Goal: Task Accomplishment & Management: Use online tool/utility

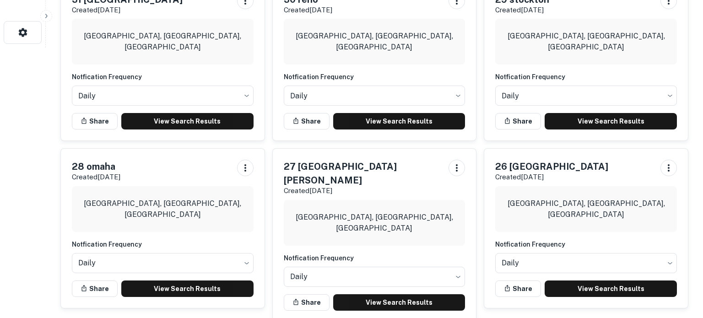
scroll to position [272, 0]
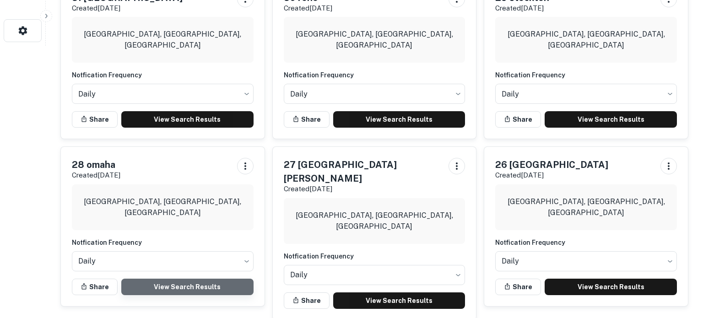
click at [213, 282] on link "View Search Results" at bounding box center [187, 287] width 132 height 16
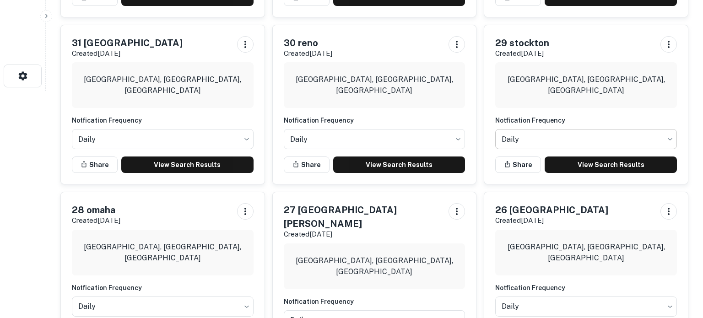
scroll to position [221, 0]
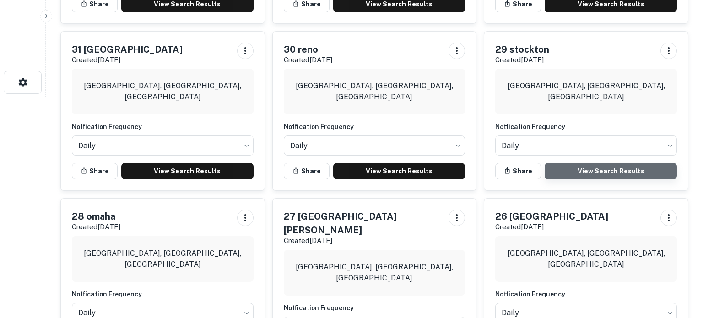
click at [574, 168] on link "View Search Results" at bounding box center [610, 171] width 132 height 16
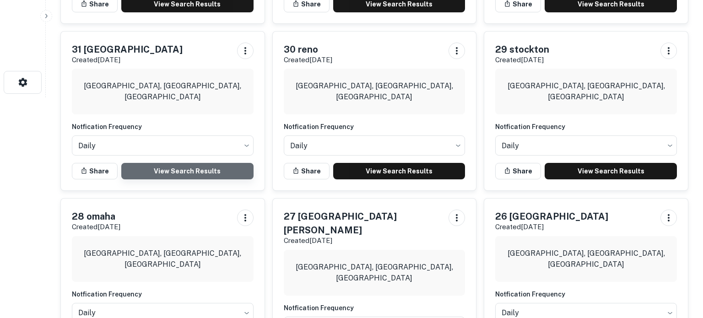
click at [171, 167] on link "View Search Results" at bounding box center [187, 171] width 132 height 16
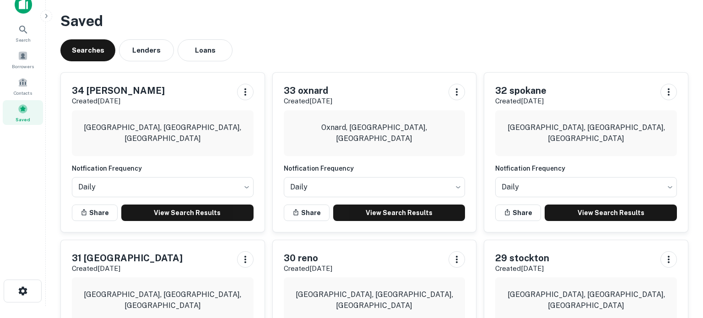
scroll to position [11, 0]
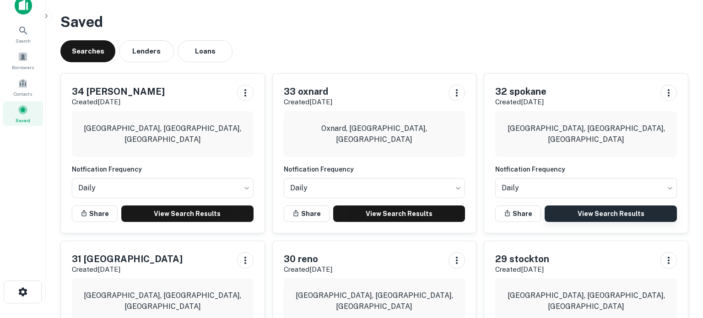
click at [582, 213] on link "View Search Results" at bounding box center [610, 213] width 132 height 16
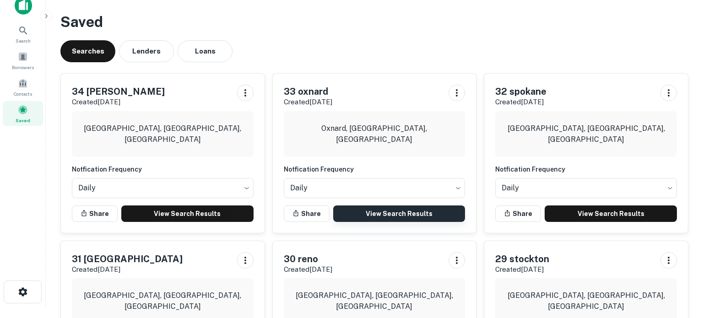
click at [414, 217] on link "View Search Results" at bounding box center [399, 213] width 132 height 16
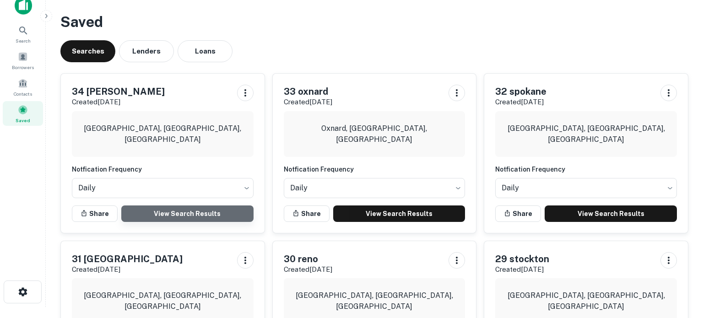
click at [199, 212] on link "View Search Results" at bounding box center [187, 213] width 132 height 16
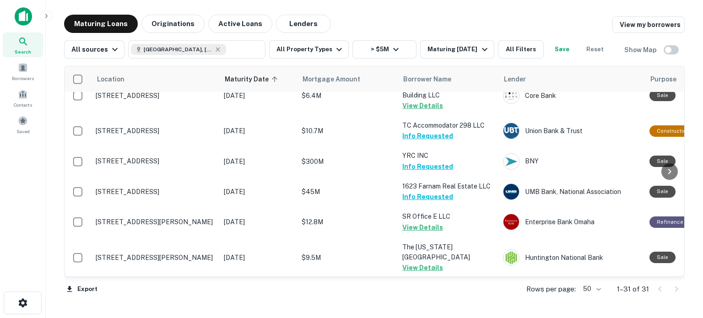
scroll to position [788, 0]
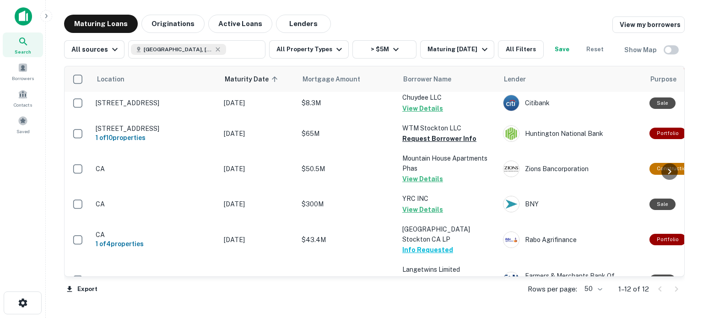
scroll to position [104, 0]
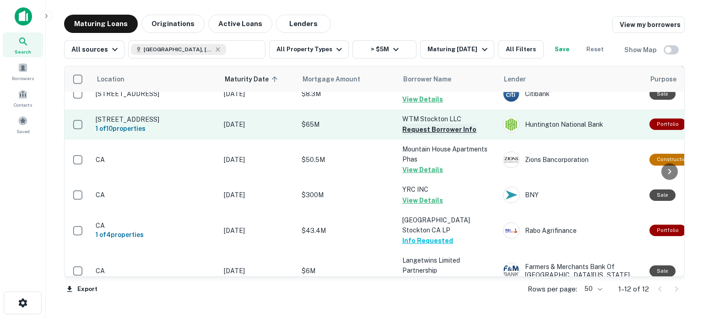
click at [436, 133] on button "Request Borrower Info" at bounding box center [439, 129] width 74 height 11
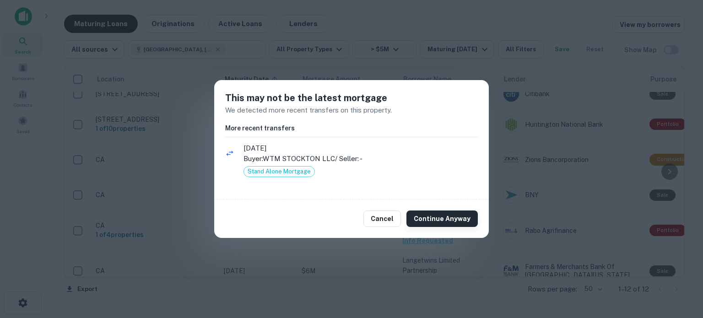
click at [445, 222] on button "Continue Anyway" at bounding box center [441, 218] width 71 height 16
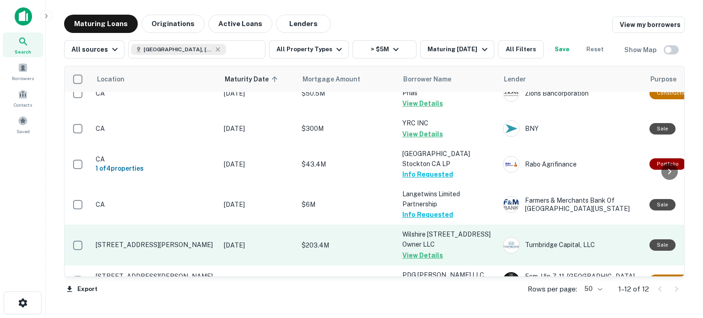
scroll to position [225, 0]
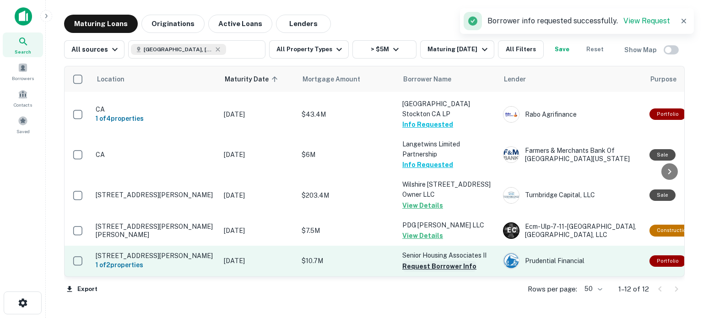
click at [451, 267] on button "Request Borrower Info" at bounding box center [439, 266] width 74 height 11
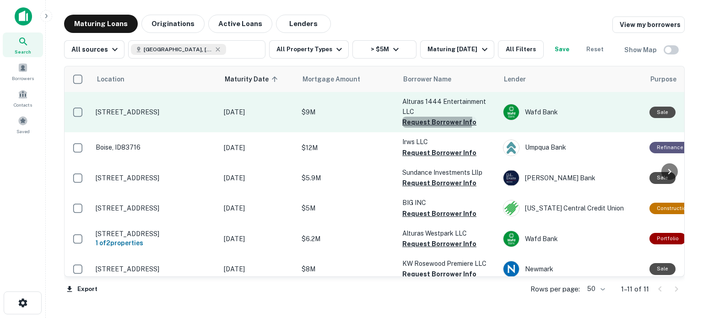
click at [436, 120] on button "Request Borrower Info" at bounding box center [439, 122] width 74 height 11
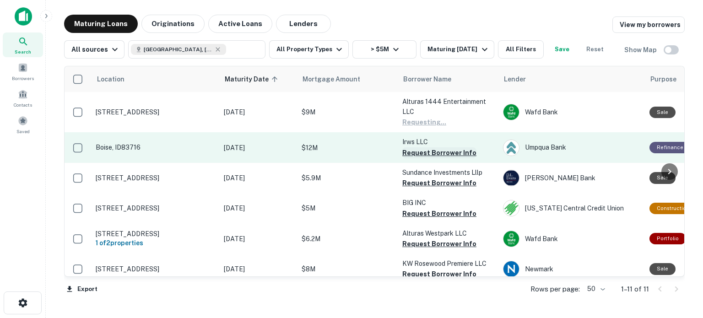
click at [429, 150] on button "Request Borrower Info" at bounding box center [439, 152] width 74 height 11
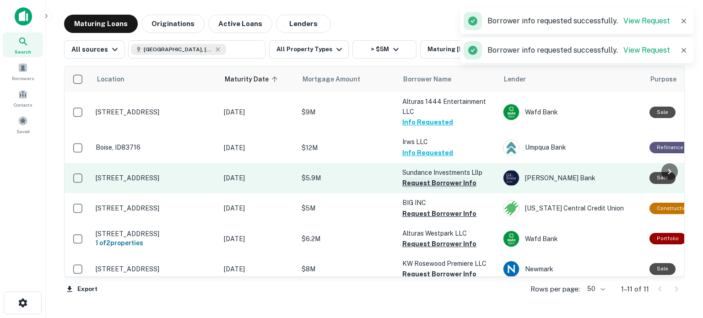
click at [435, 183] on button "Request Borrower Info" at bounding box center [439, 183] width 74 height 11
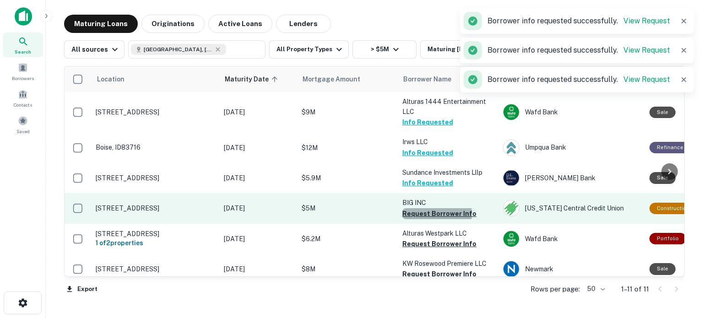
click at [428, 214] on button "Request Borrower Info" at bounding box center [439, 213] width 74 height 11
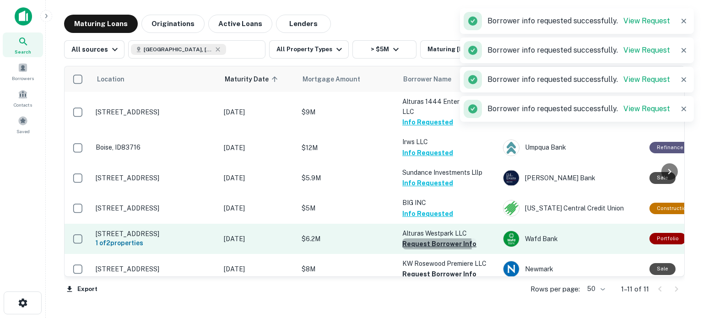
click at [429, 245] on button "Request Borrower Info" at bounding box center [439, 243] width 74 height 11
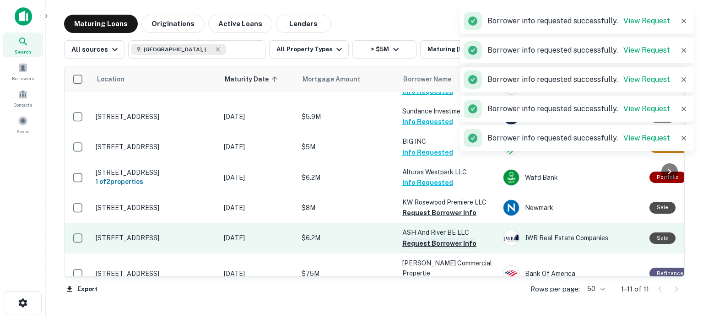
scroll to position [70, 0]
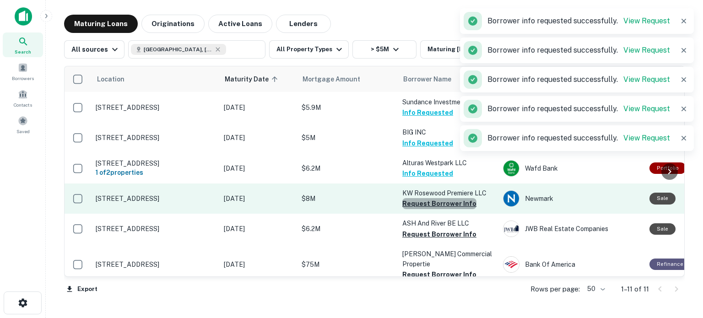
click at [441, 205] on button "Request Borrower Info" at bounding box center [439, 203] width 74 height 11
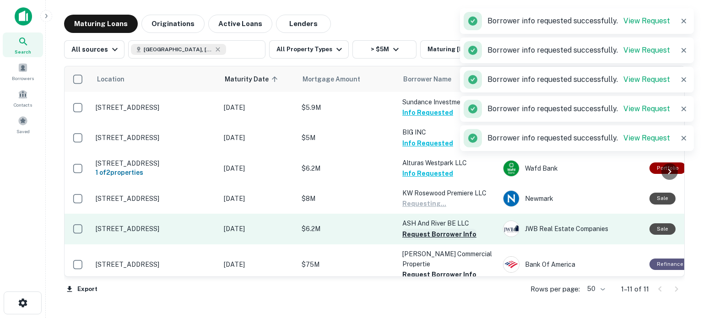
click at [434, 236] on button "Request Borrower Info" at bounding box center [439, 234] width 74 height 11
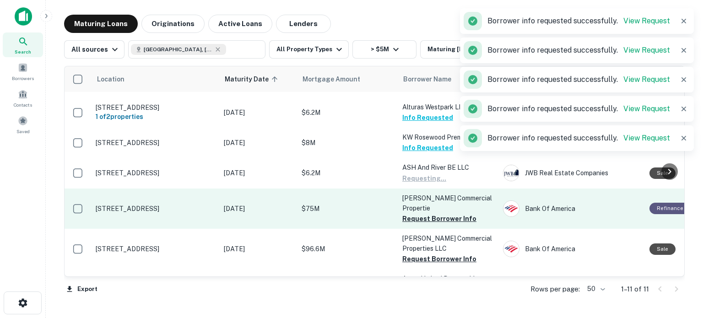
scroll to position [149, 0]
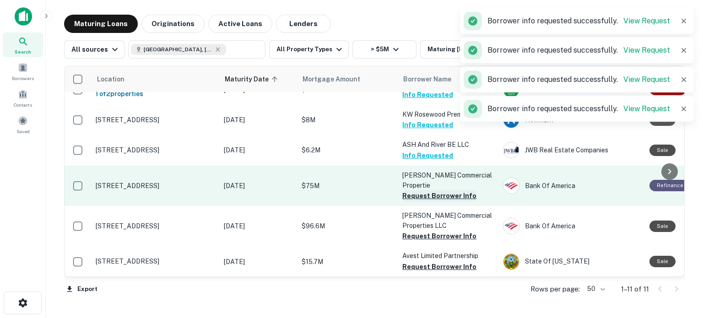
click at [433, 196] on button "Request Borrower Info" at bounding box center [439, 195] width 74 height 11
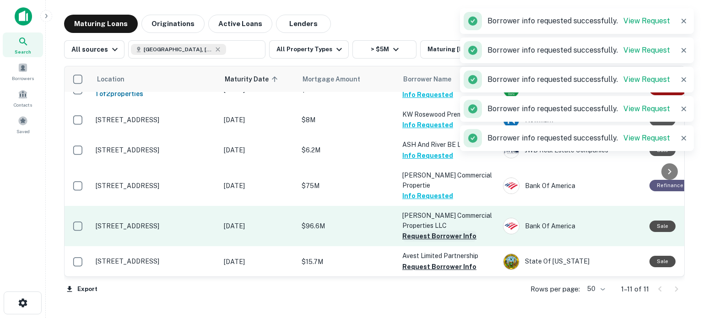
click at [421, 240] on button "Request Borrower Info" at bounding box center [439, 236] width 74 height 11
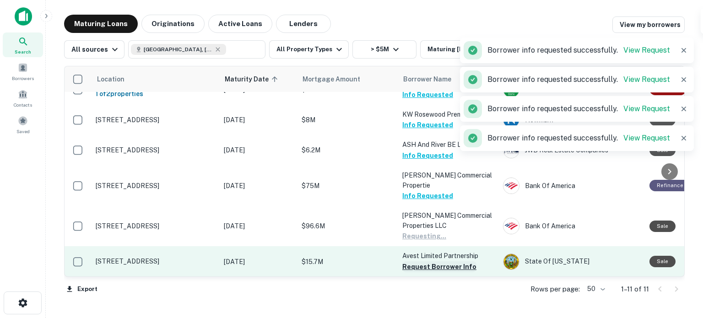
scroll to position [164, 0]
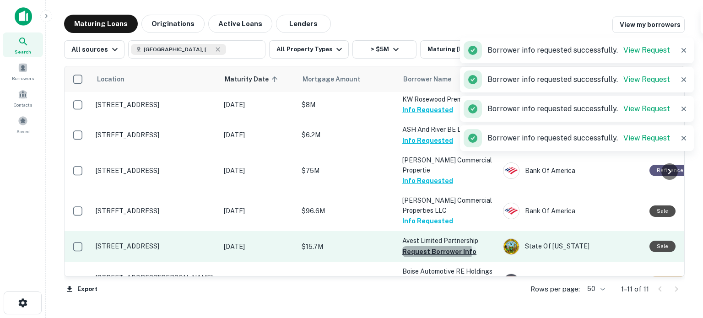
click at [433, 251] on button "Request Borrower Info" at bounding box center [439, 251] width 74 height 11
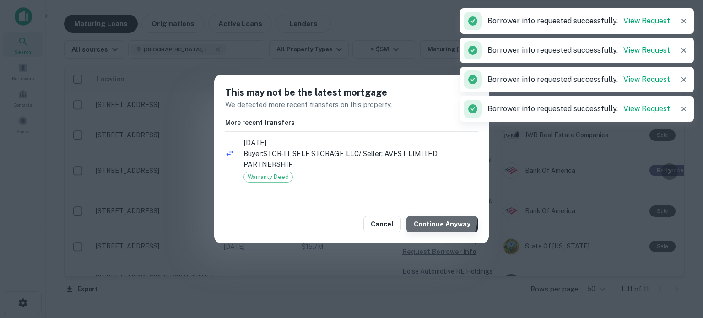
click at [440, 218] on button "Continue Anyway" at bounding box center [441, 224] width 71 height 16
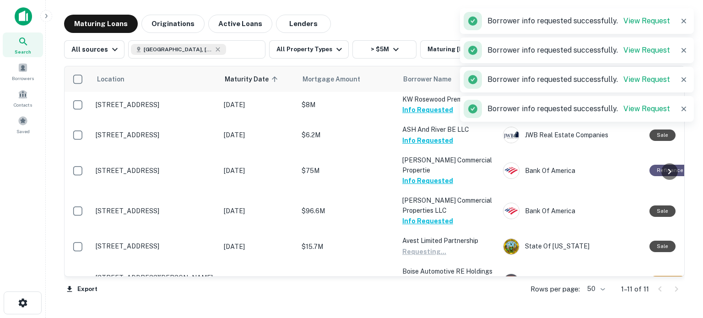
scroll to position [189, 0]
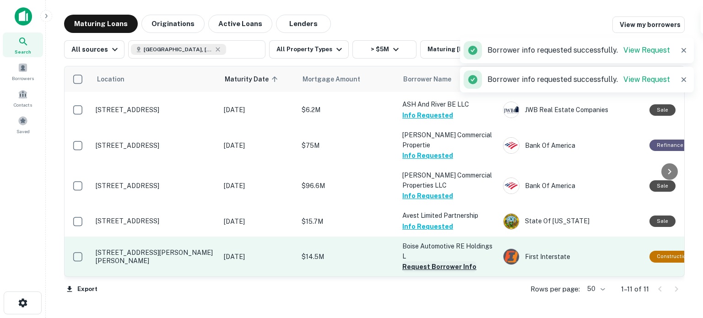
click at [450, 267] on button "Request Borrower Info" at bounding box center [439, 266] width 74 height 11
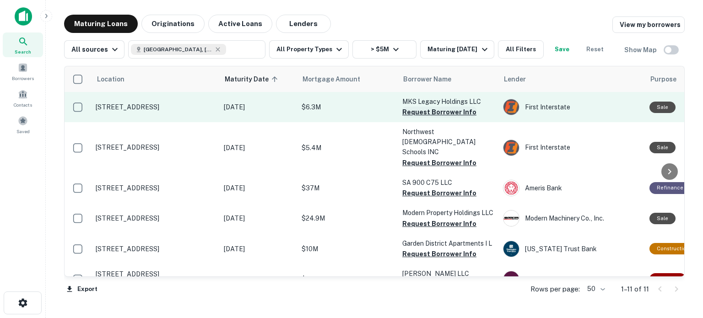
click at [435, 113] on button "Request Borrower Info" at bounding box center [439, 112] width 74 height 11
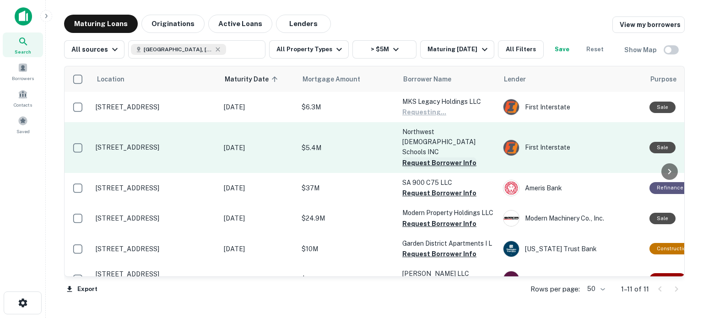
click at [440, 157] on button "Request Borrower Info" at bounding box center [439, 162] width 74 height 11
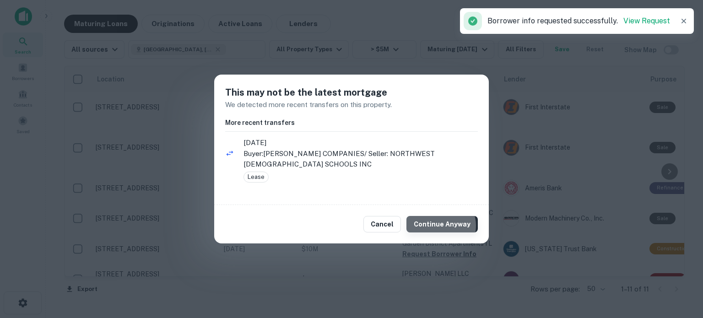
click at [443, 226] on button "Continue Anyway" at bounding box center [441, 224] width 71 height 16
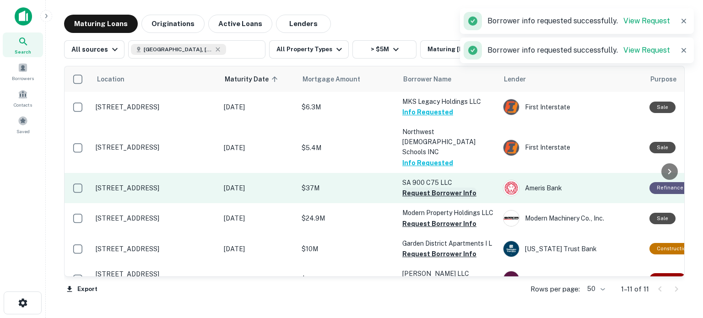
click at [437, 188] on button "Request Borrower Info" at bounding box center [439, 193] width 74 height 11
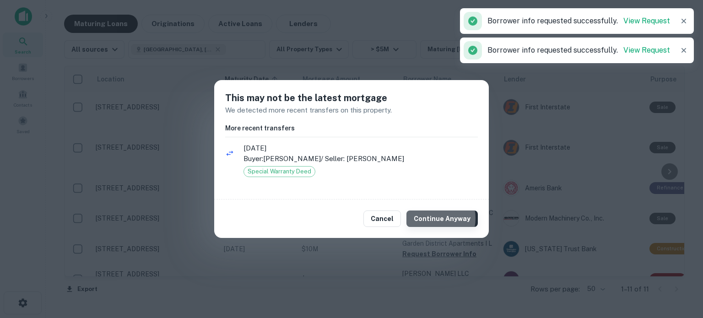
click at [435, 218] on button "Continue Anyway" at bounding box center [441, 218] width 71 height 16
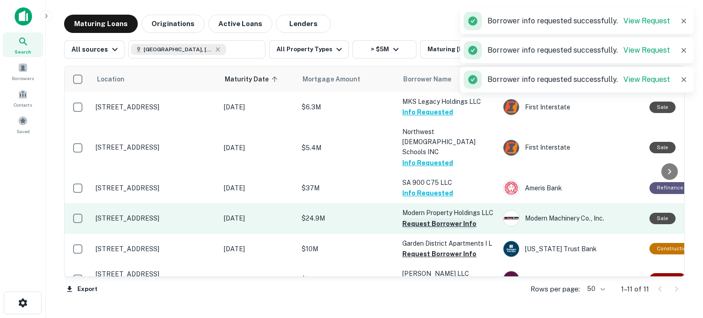
click at [441, 223] on button "Request Borrower Info" at bounding box center [439, 223] width 74 height 11
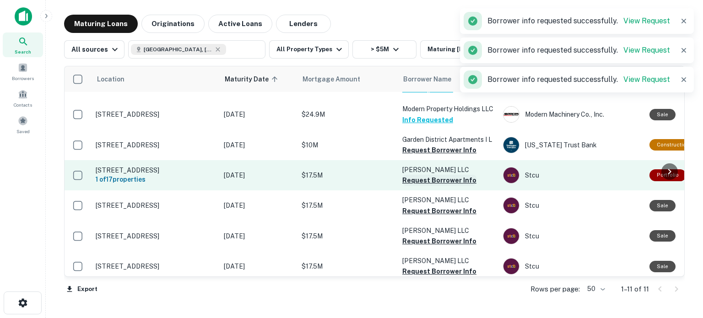
scroll to position [104, 0]
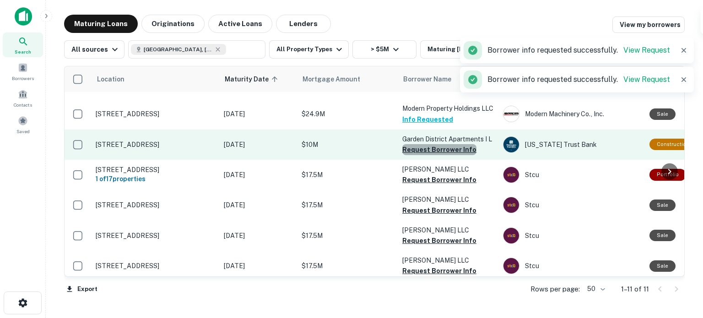
click at [452, 146] on button "Request Borrower Info" at bounding box center [439, 149] width 74 height 11
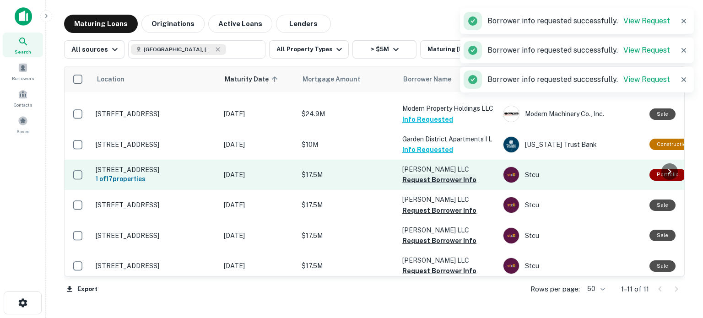
click at [448, 183] on button "Request Borrower Info" at bounding box center [439, 179] width 74 height 11
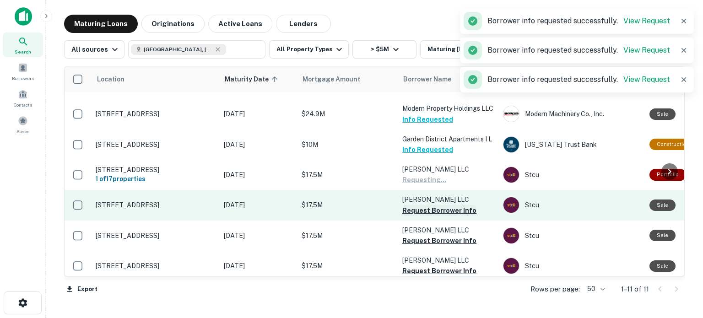
click at [441, 215] on button "Request Borrower Info" at bounding box center [439, 210] width 74 height 11
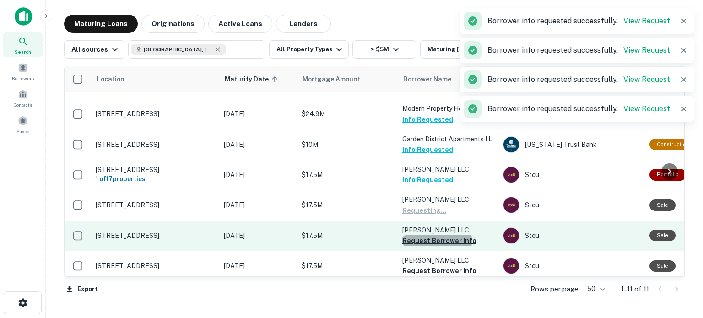
click at [433, 246] on button "Request Borrower Info" at bounding box center [439, 240] width 74 height 11
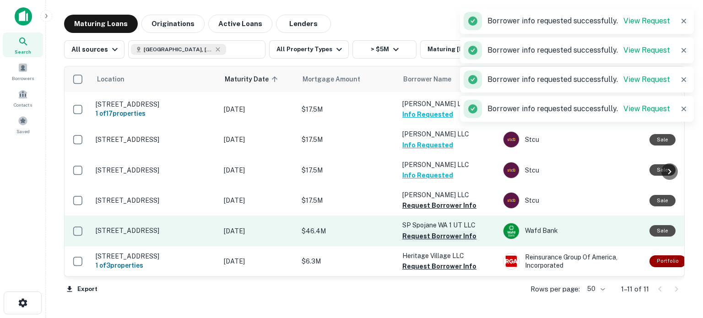
scroll to position [180, 0]
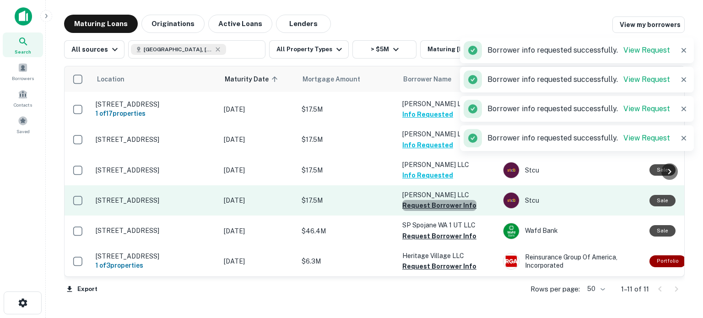
click at [439, 200] on button "Request Borrower Info" at bounding box center [439, 205] width 74 height 11
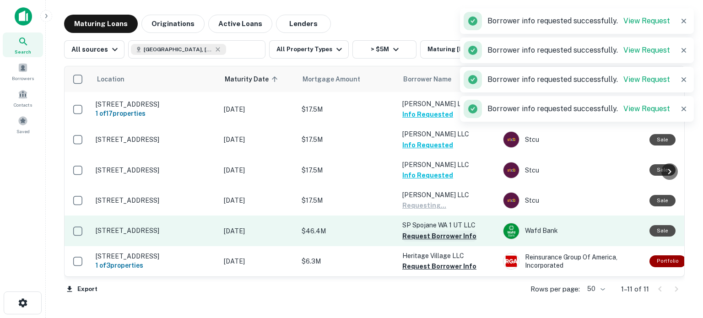
click at [430, 234] on button "Request Borrower Info" at bounding box center [439, 236] width 74 height 11
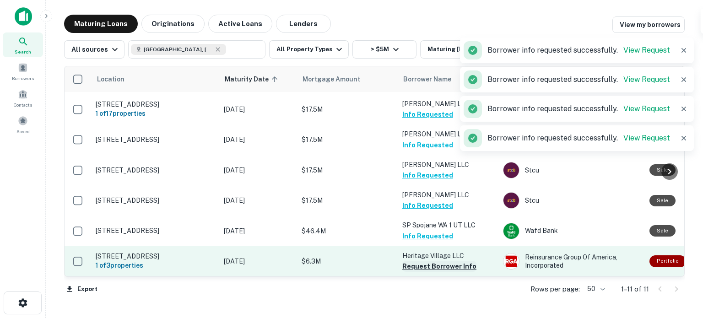
click at [442, 265] on button "Request Borrower Info" at bounding box center [439, 266] width 74 height 11
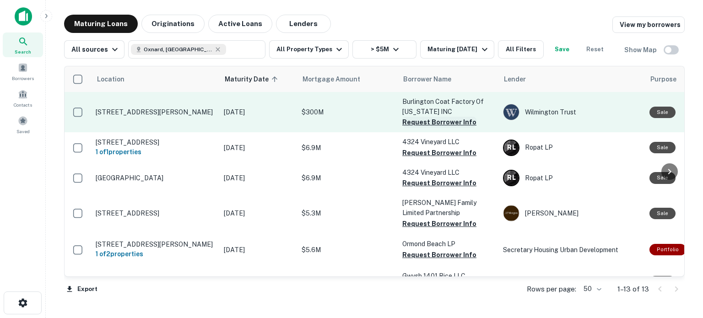
click at [436, 125] on button "Request Borrower Info" at bounding box center [439, 122] width 74 height 11
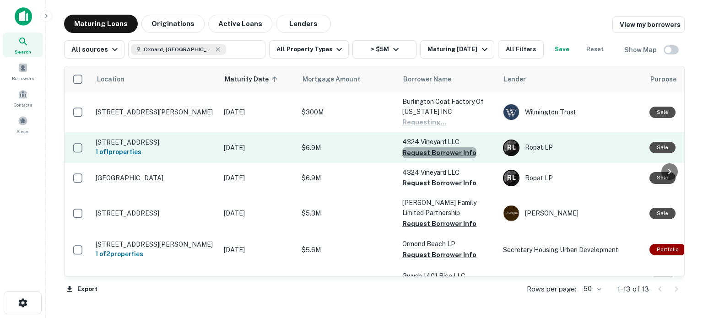
click at [439, 152] on button "Request Borrower Info" at bounding box center [439, 152] width 74 height 11
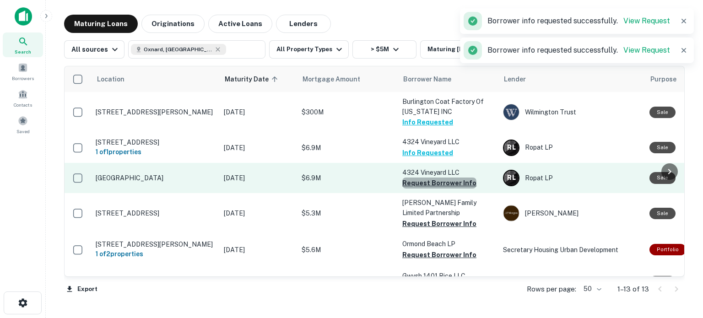
click at [439, 184] on button "Request Borrower Info" at bounding box center [439, 183] width 74 height 11
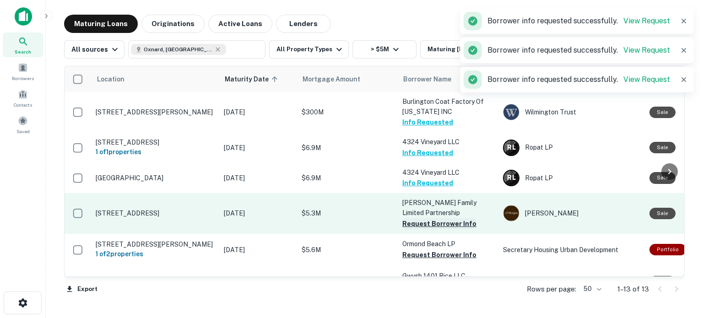
click at [431, 222] on button "Request Borrower Info" at bounding box center [439, 223] width 74 height 11
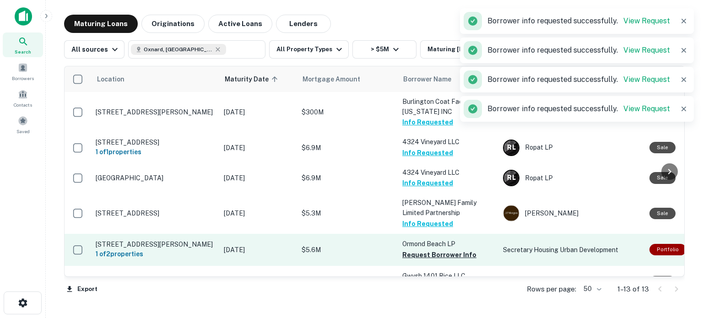
click at [440, 255] on button "Request Borrower Info" at bounding box center [439, 254] width 74 height 11
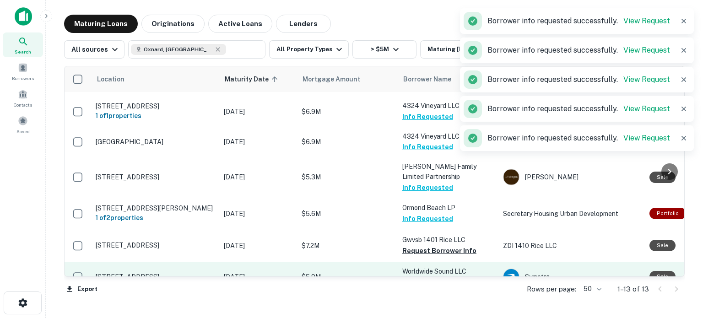
scroll to position [89, 0]
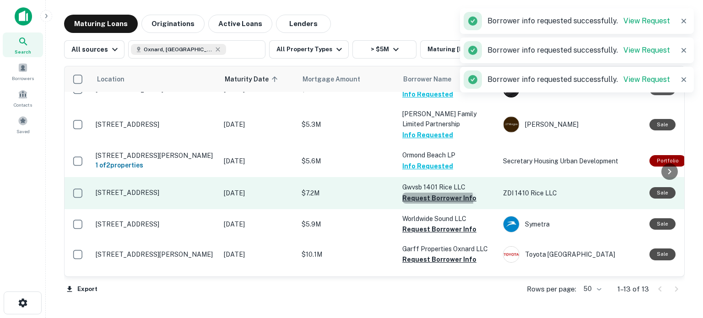
click at [437, 200] on button "Request Borrower Info" at bounding box center [439, 198] width 74 height 11
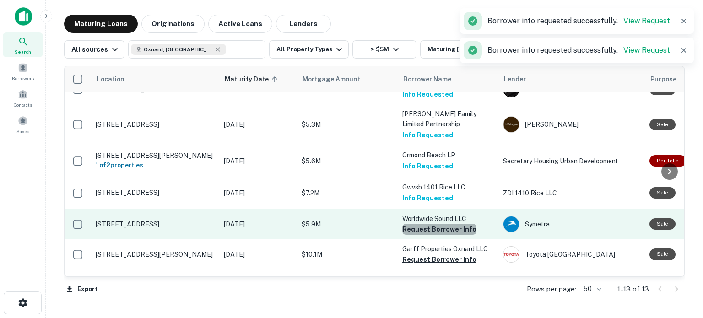
click at [439, 229] on button "Request Borrower Info" at bounding box center [439, 229] width 74 height 11
